Goal: Navigation & Orientation: Understand site structure

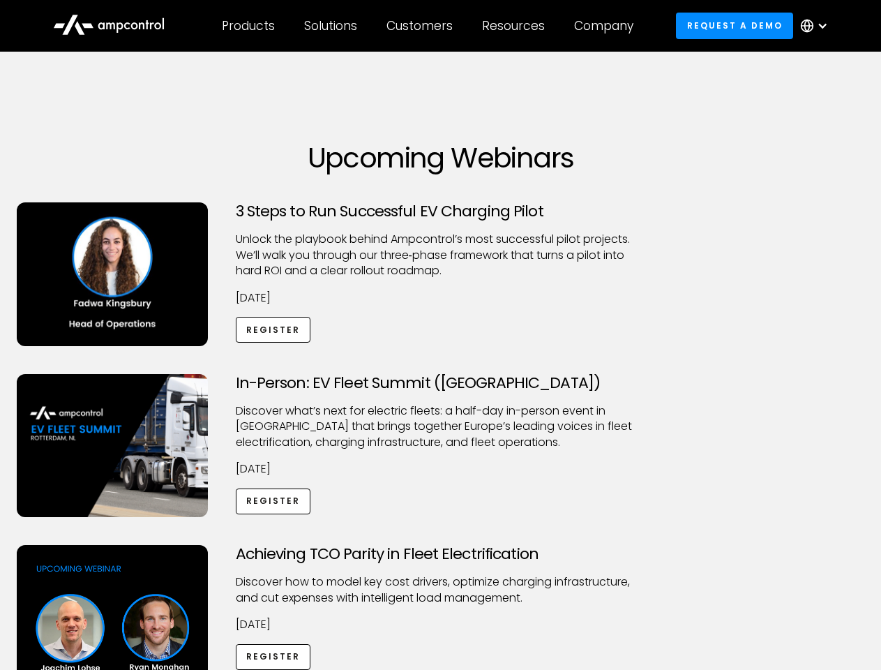
click at [429, 26] on div "Customers" at bounding box center [419, 25] width 66 height 15
click at [248, 26] on div "Products" at bounding box center [248, 25] width 53 height 15
click at [331, 26] on div "Solutions" at bounding box center [330, 25] width 53 height 15
click at [422, 26] on div "Customers" at bounding box center [419, 25] width 66 height 15
click at [516, 26] on div "Resources" at bounding box center [513, 25] width 63 height 15
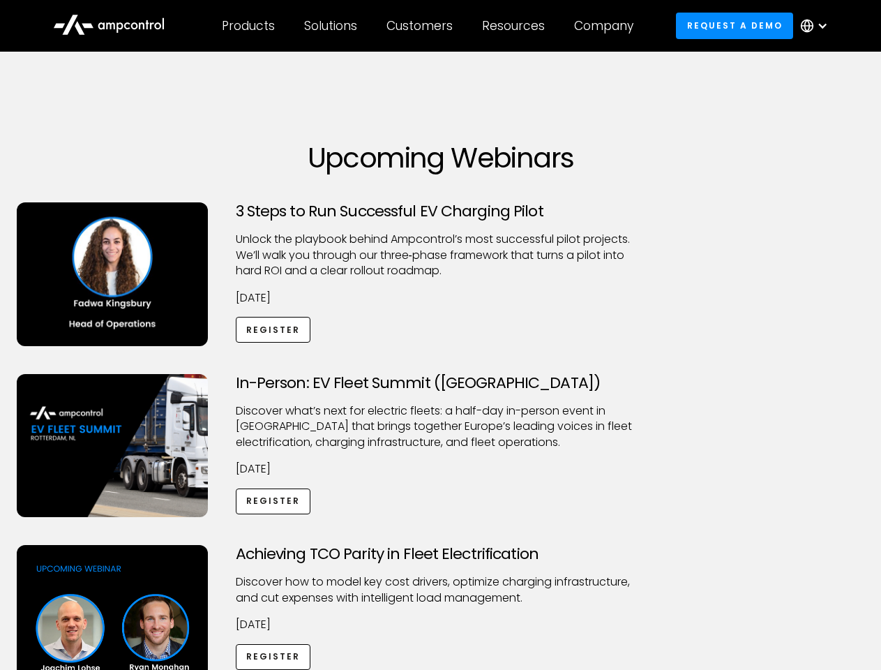
click at [608, 26] on div "Company" at bounding box center [603, 25] width 59 height 15
click at [817, 26] on div at bounding box center [822, 25] width 11 height 11
